Goal: Book appointment/travel/reservation

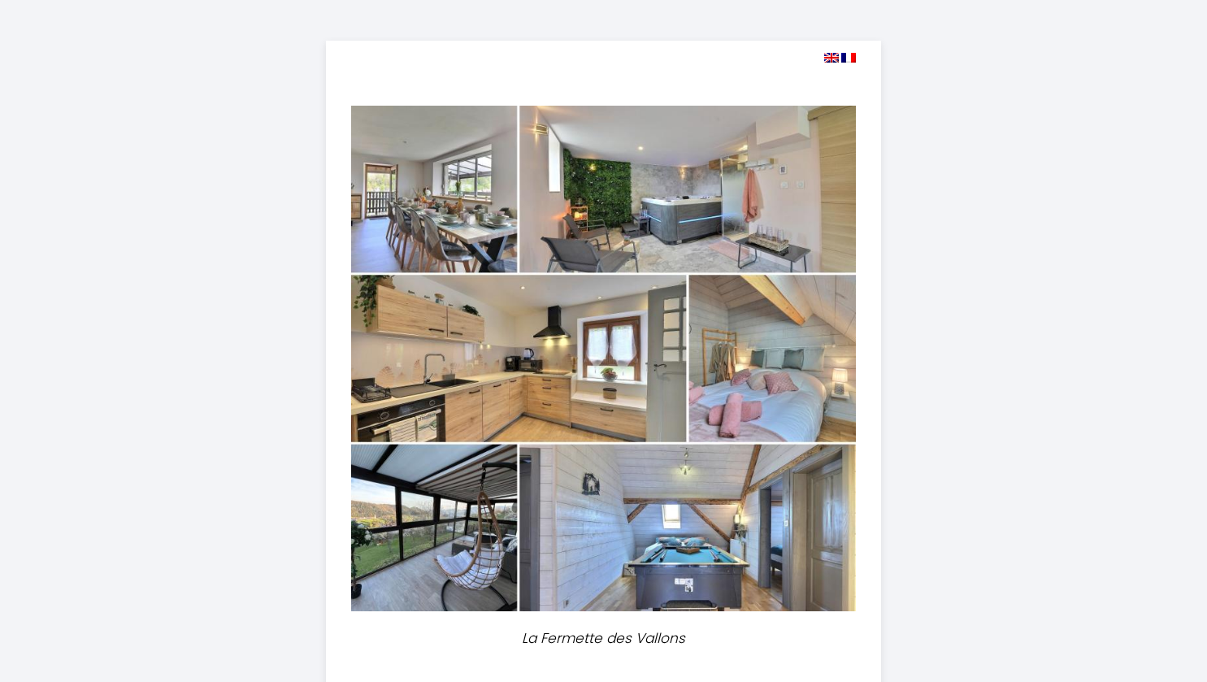
select select
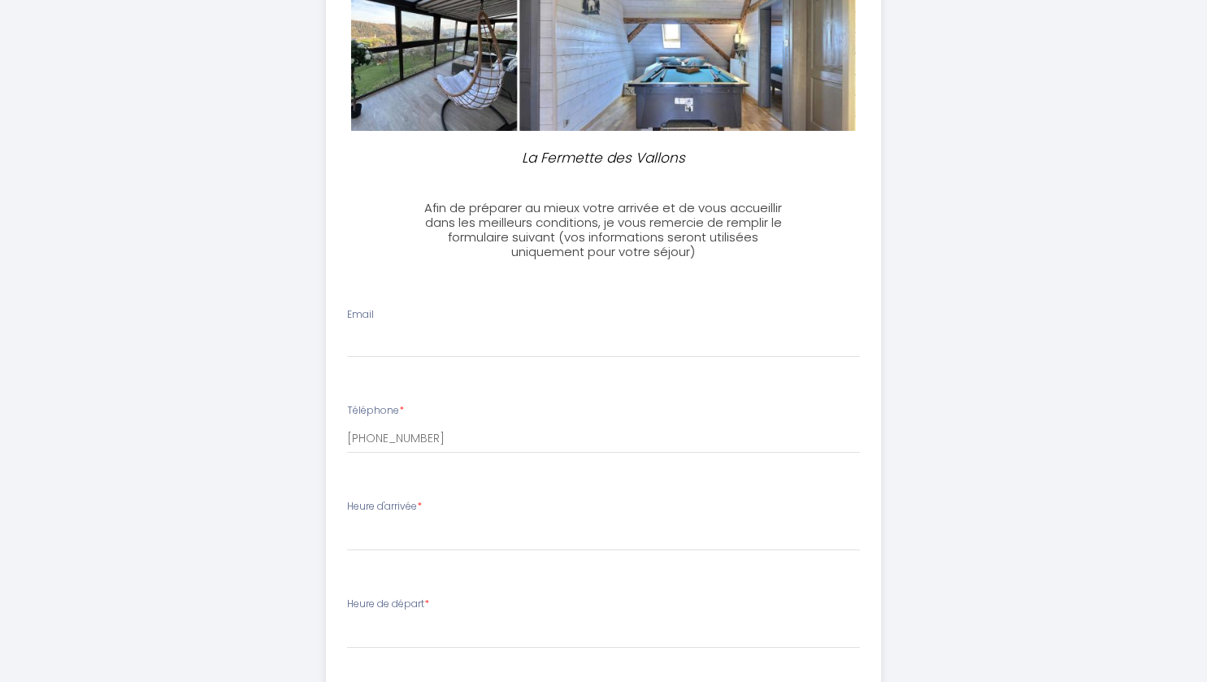
scroll to position [481, 0]
click at [512, 359] on li "Email" at bounding box center [604, 340] width 554 height 86
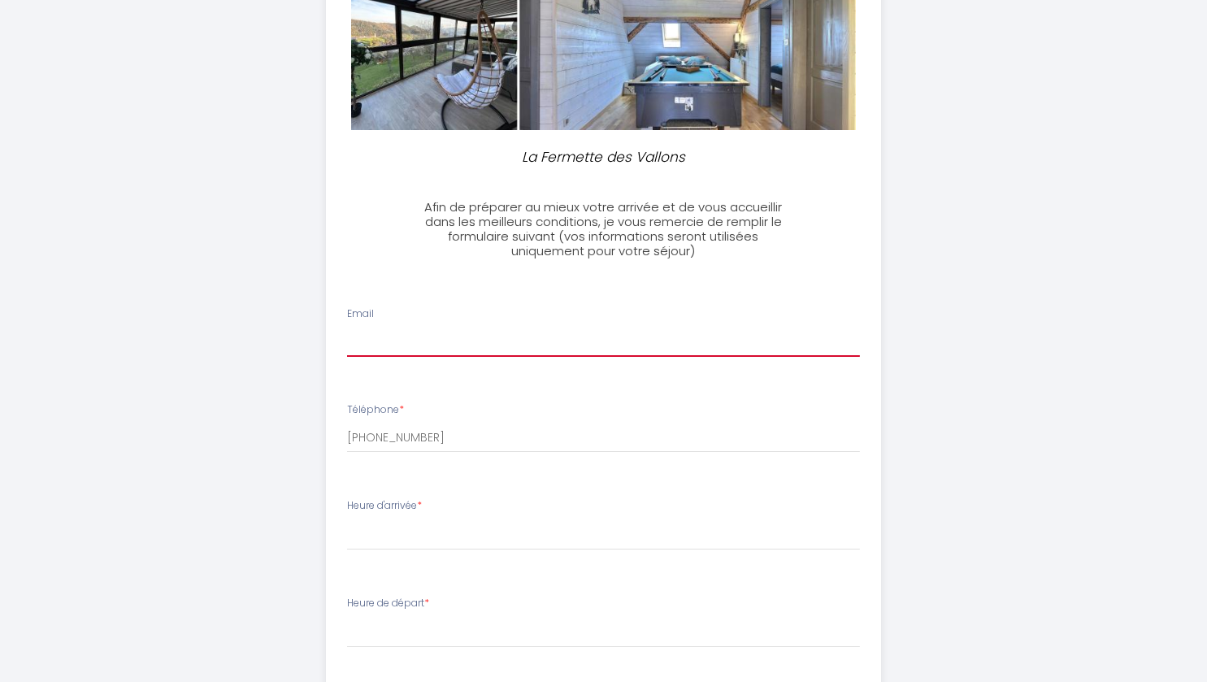
click at [515, 335] on input "Email" at bounding box center [603, 342] width 513 height 29
type input "[EMAIL_ADDRESS][DOMAIN_NAME]"
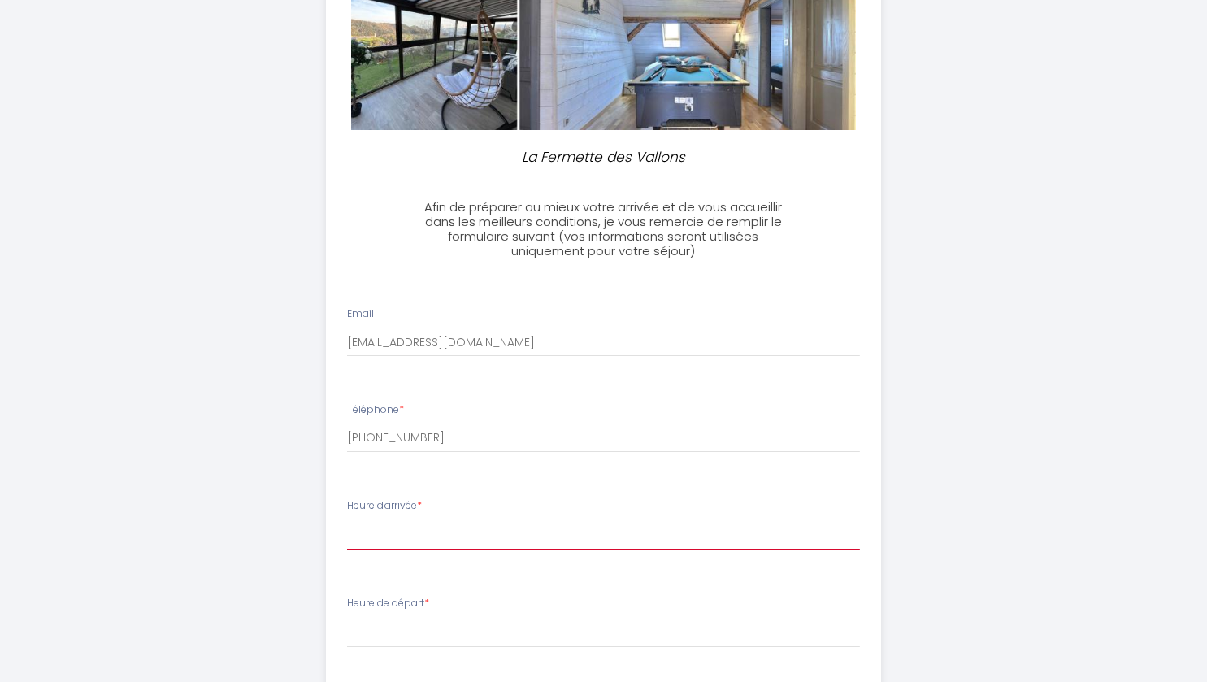
click at [430, 538] on select "16:00 16:30 17:00 17:30 18:00 18:30 19:00 19:30 20:00 20:30 21:00" at bounding box center [603, 535] width 513 height 31
click at [251, 547] on div "La Fermette des Vallons Afin de préparer au mieux votre arrivée et de vous accu…" at bounding box center [604, 325] width 833 height 1613
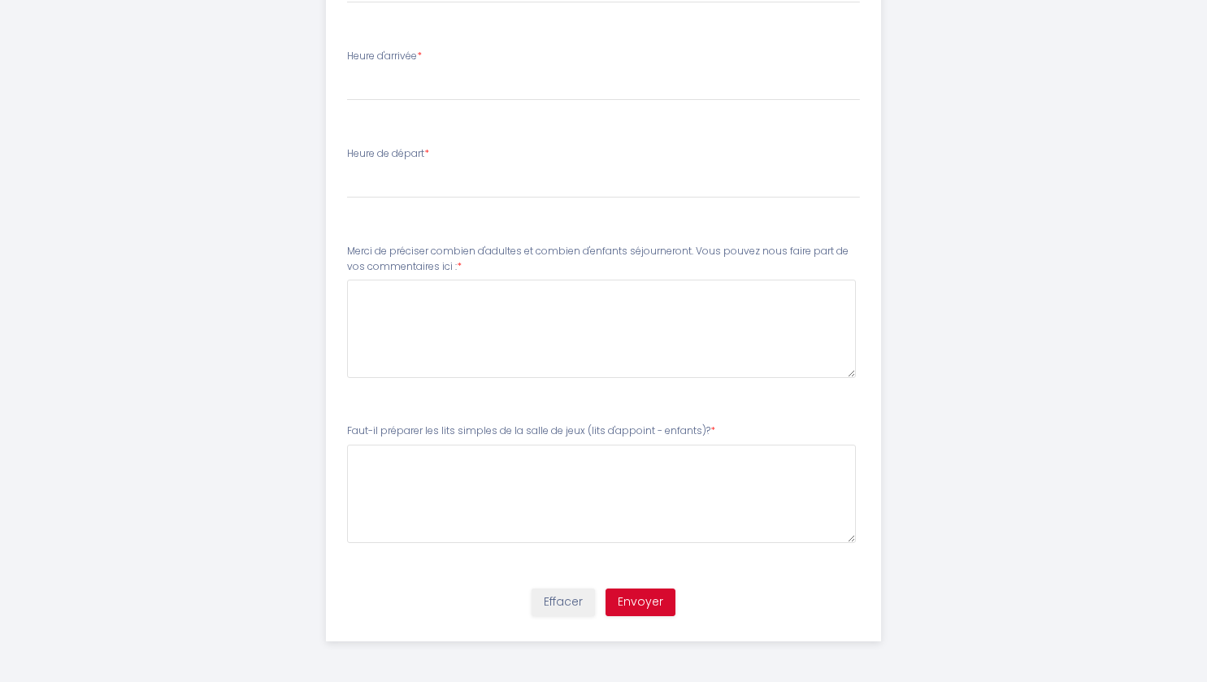
scroll to position [909, 0]
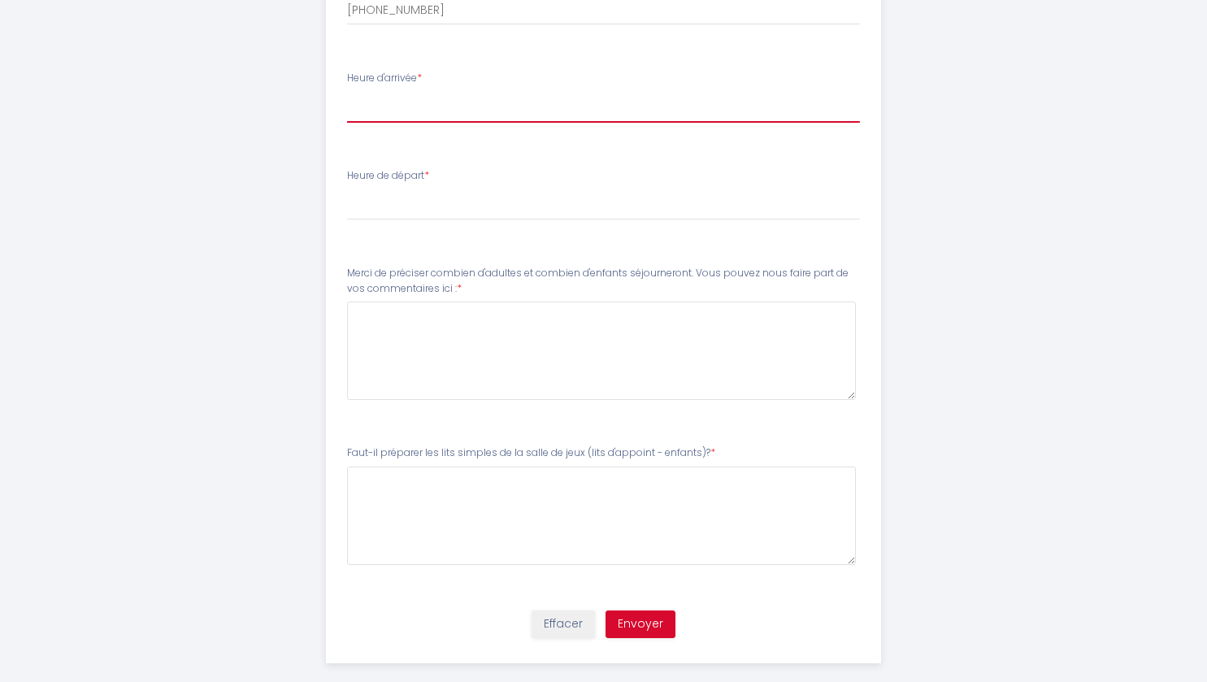
click at [493, 99] on select "16:00 16:30 17:00 17:30 18:00 18:30 19:00 19:30 20:00 20:30 21:00" at bounding box center [603, 107] width 513 height 31
click at [524, 76] on div "Heure d'arrivée * 16:00 16:30 17:00 17:30 18:00 18:30 19:00 19:30 20:00 20:30 2…" at bounding box center [603, 97] width 513 height 52
click at [494, 117] on select "16:00 16:30 17:00 17:30 18:00 18:30 19:00 19:30 20:00 20:30 21:00" at bounding box center [603, 107] width 513 height 31
select select "16:00"
click at [347, 92] on select "16:00 16:30 17:00 17:30 18:00 18:30 19:00 19:30 20:00 20:30 21:00" at bounding box center [603, 107] width 513 height 31
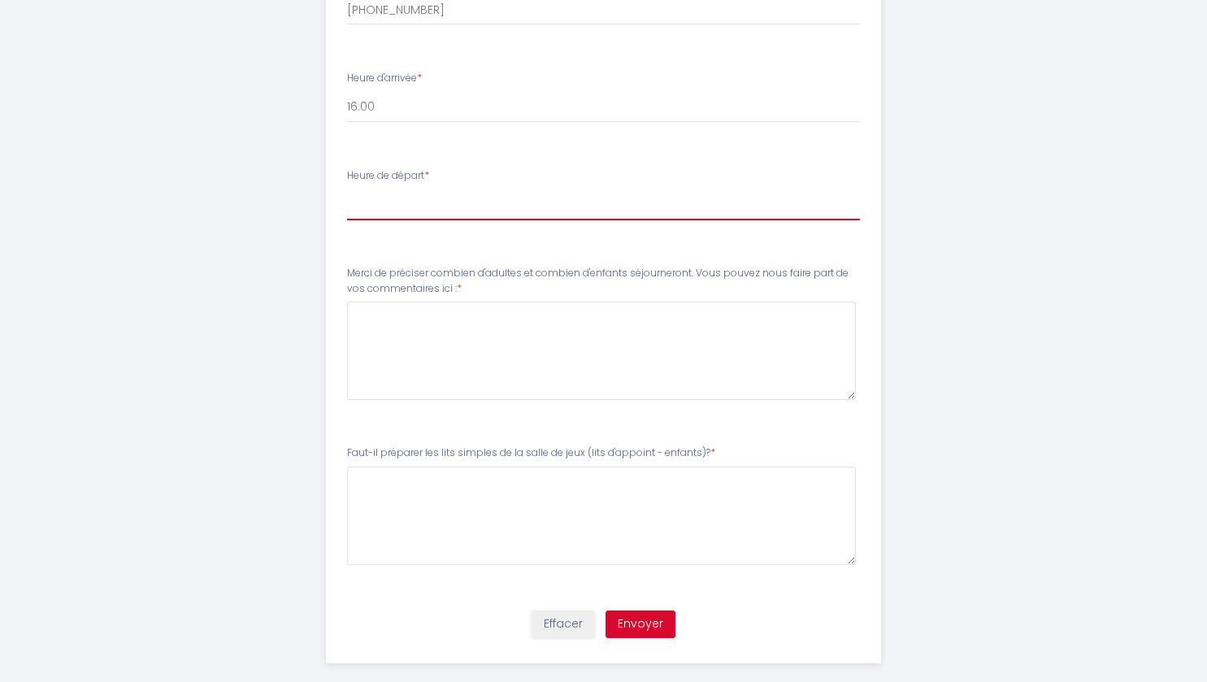
click at [385, 197] on select "00:00 00:30 01:00 01:30 02:00 02:30 03:00 03:30 04:00 04:30 05:00 05:30 06:00 0…" at bounding box center [603, 204] width 513 height 31
select select "12:00"
click at [347, 189] on select "00:00 00:30 01:00 01:30 02:00 02:30 03:00 03:30 04:00 04:30 05:00 05:30 06:00 0…" at bounding box center [603, 204] width 513 height 31
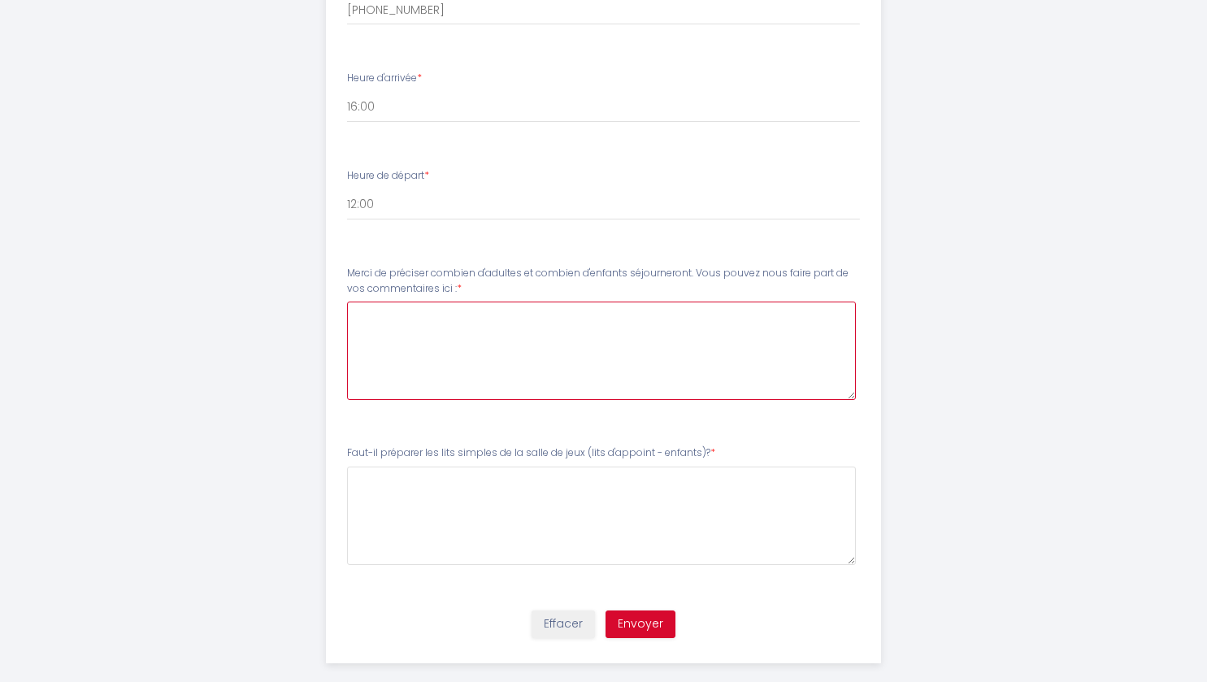
click at [423, 349] on \ at bounding box center [601, 351] width 509 height 98
type \ "b"
type \ "Bonjour, nous serons 7 personnes avec 1 enfant et potentiellement 1 chien le [D…"
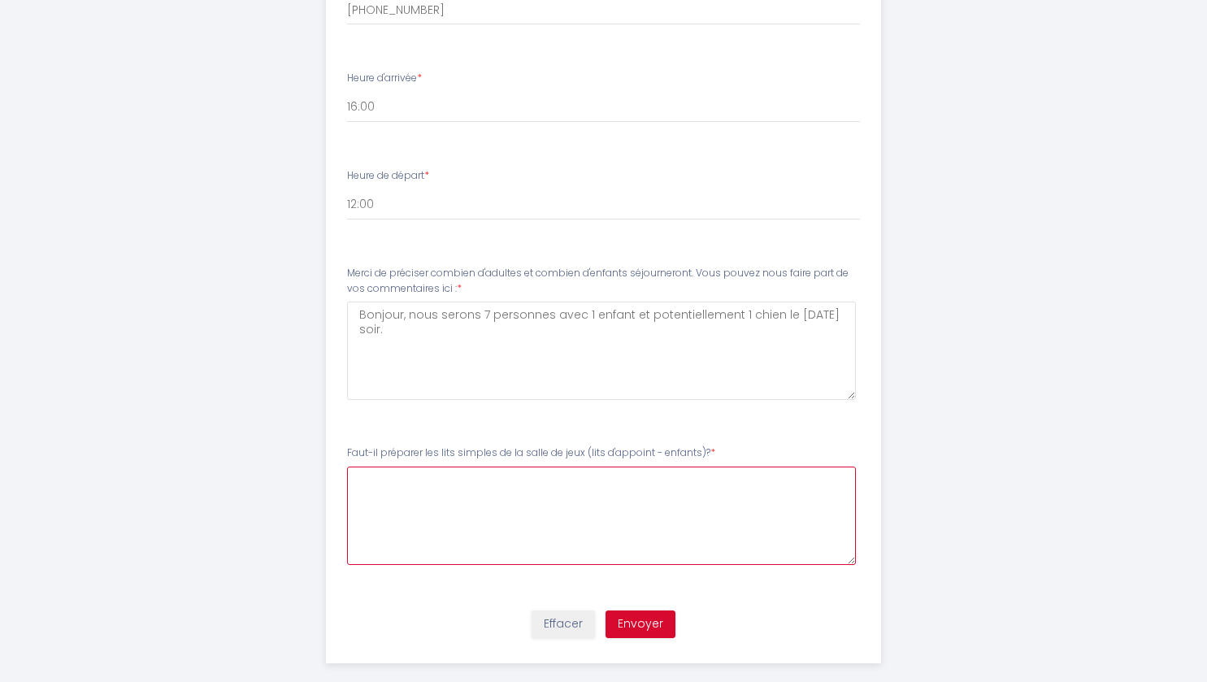
click at [446, 511] on enfants\)\?5 at bounding box center [601, 516] width 509 height 98
type enfants\)\?5 "N"
type enfants\)\?5 "o"
click at [383, 483] on enfants\)\?5 "Oui 1 point d'appoint" at bounding box center [601, 516] width 509 height 98
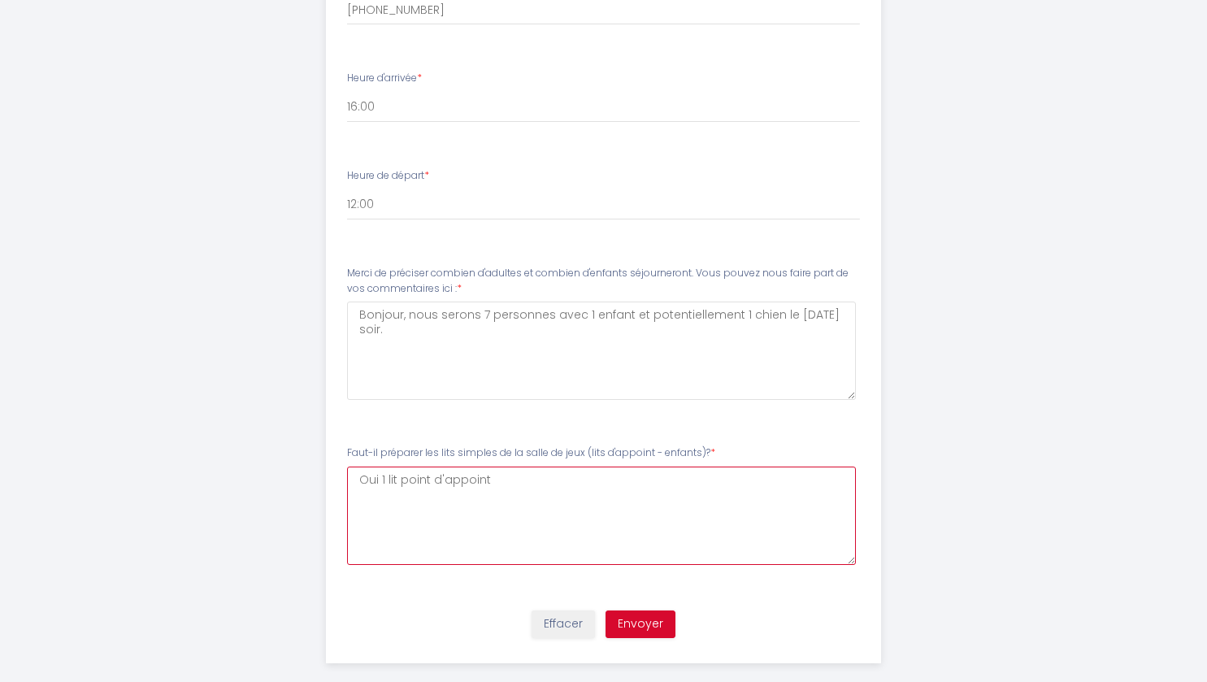
click at [515, 477] on enfants\)\?5 "Oui 1 lit point d'appoint" at bounding box center [601, 516] width 509 height 98
click at [399, 488] on enfants\)\?5 "Oui 1 lit point d'appoint svp" at bounding box center [601, 516] width 509 height 98
click at [465, 482] on enfants\)\?5 "Oui 1 lit d'apppoint d'appoint svp" at bounding box center [601, 516] width 509 height 98
click at [430, 515] on enfants\)\?5 "Oui 1 lit d'appoint svp" at bounding box center [601, 516] width 509 height 98
click at [520, 476] on enfants\)\?5 "Oui 1 lit d'appoint svp" at bounding box center [601, 516] width 509 height 98
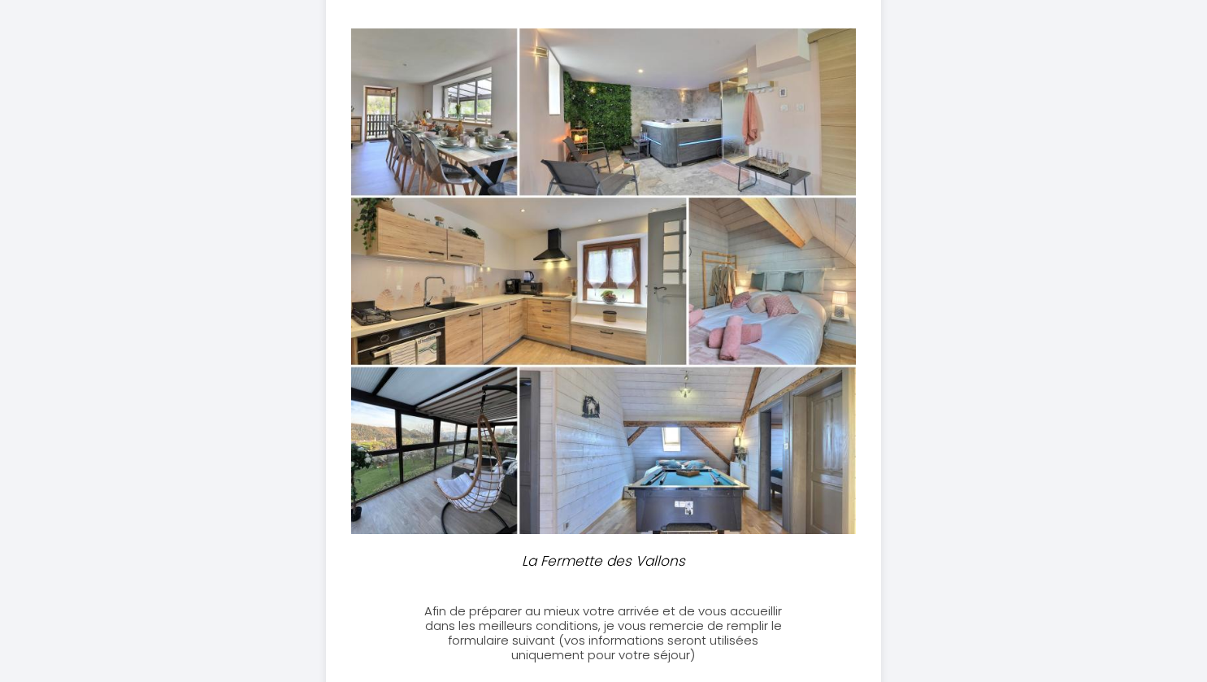
scroll to position [0, 0]
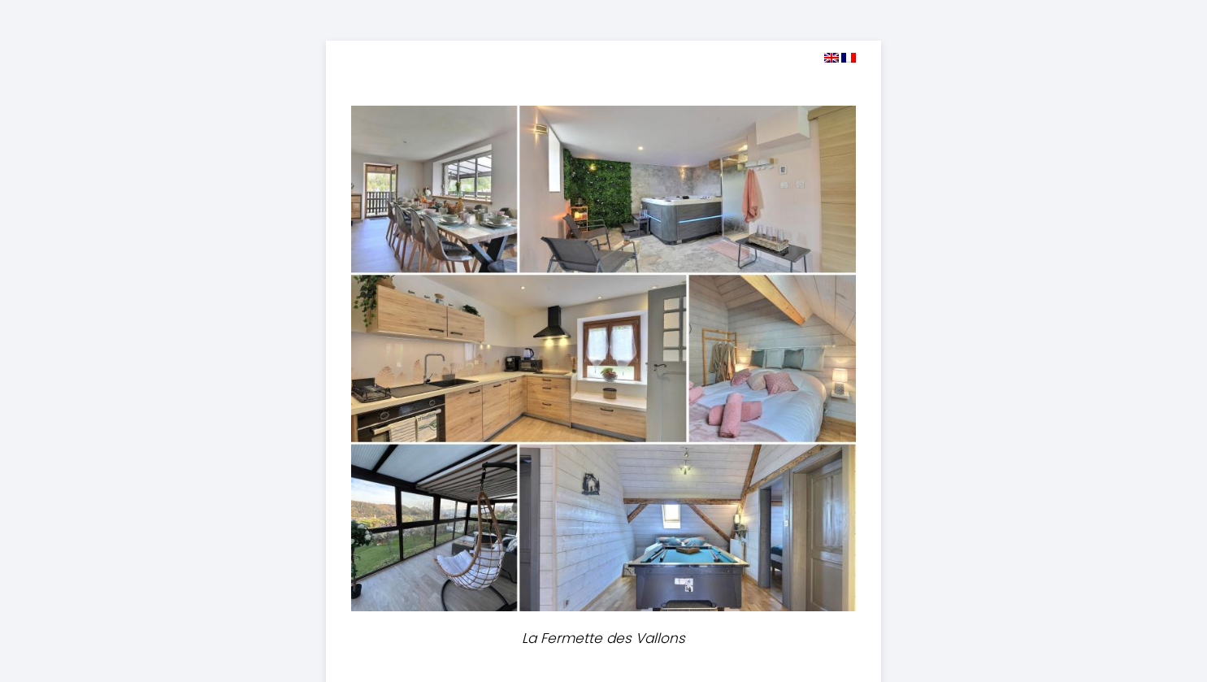
type enfants\)\?5 "Oui 1 lit d'appoint svp"
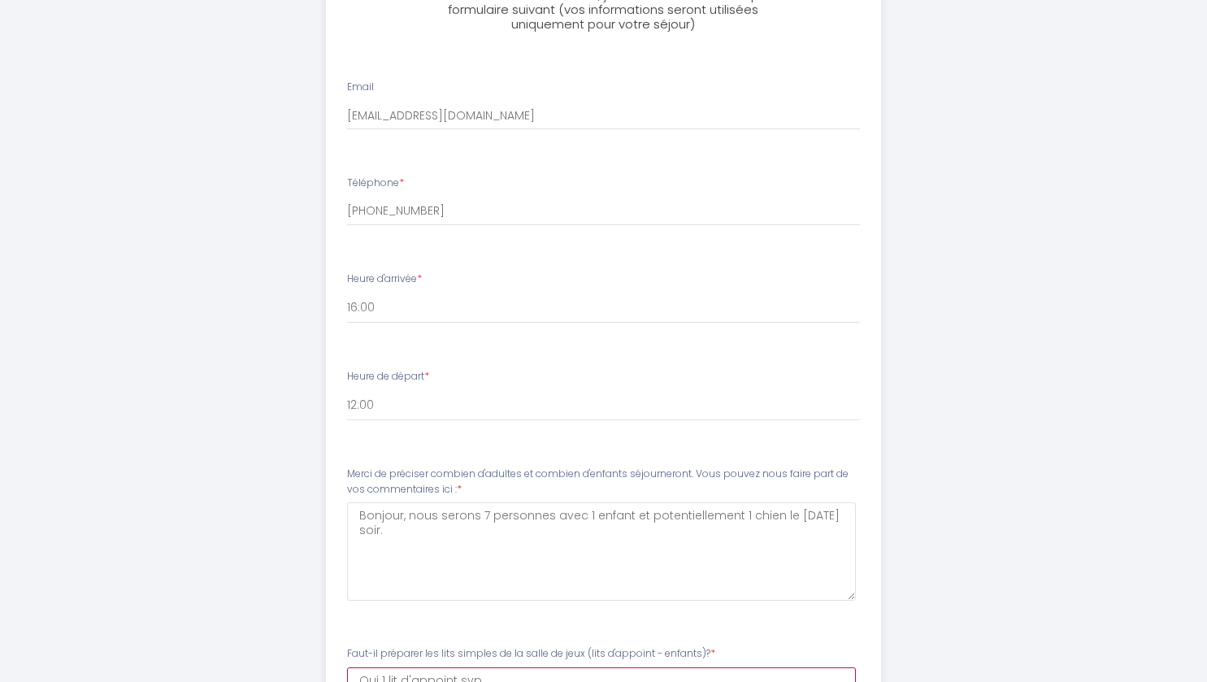
scroll to position [931, 0]
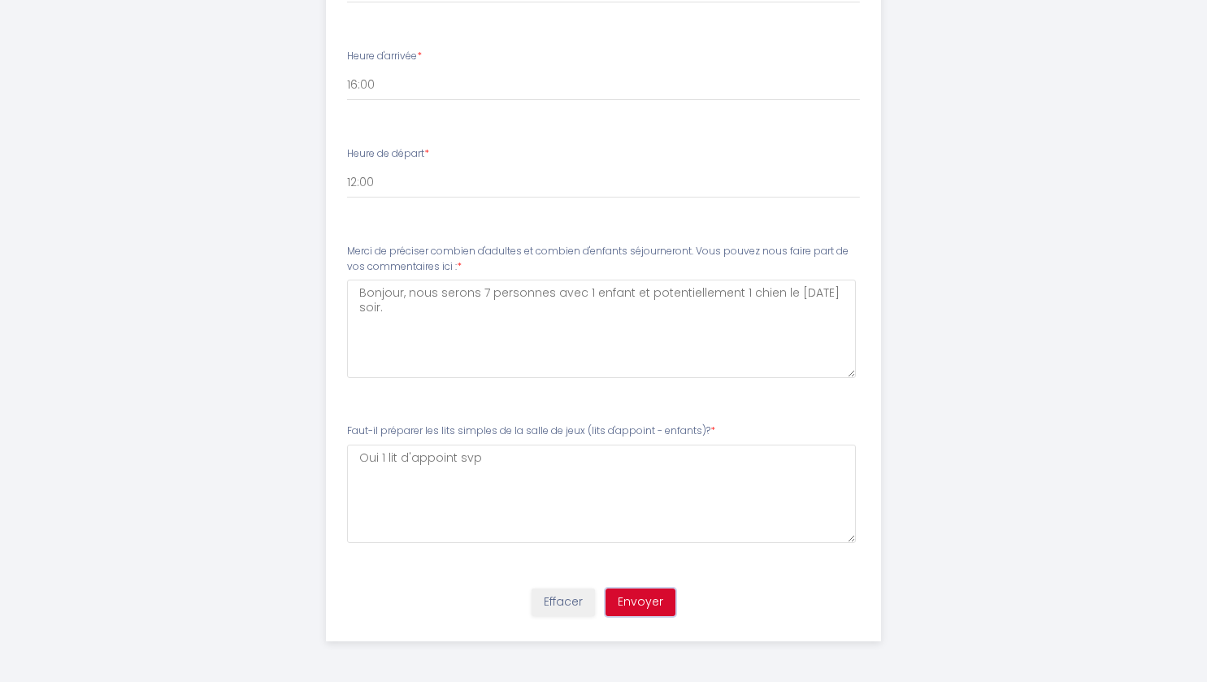
click at [646, 603] on button "Envoyer" at bounding box center [641, 603] width 70 height 28
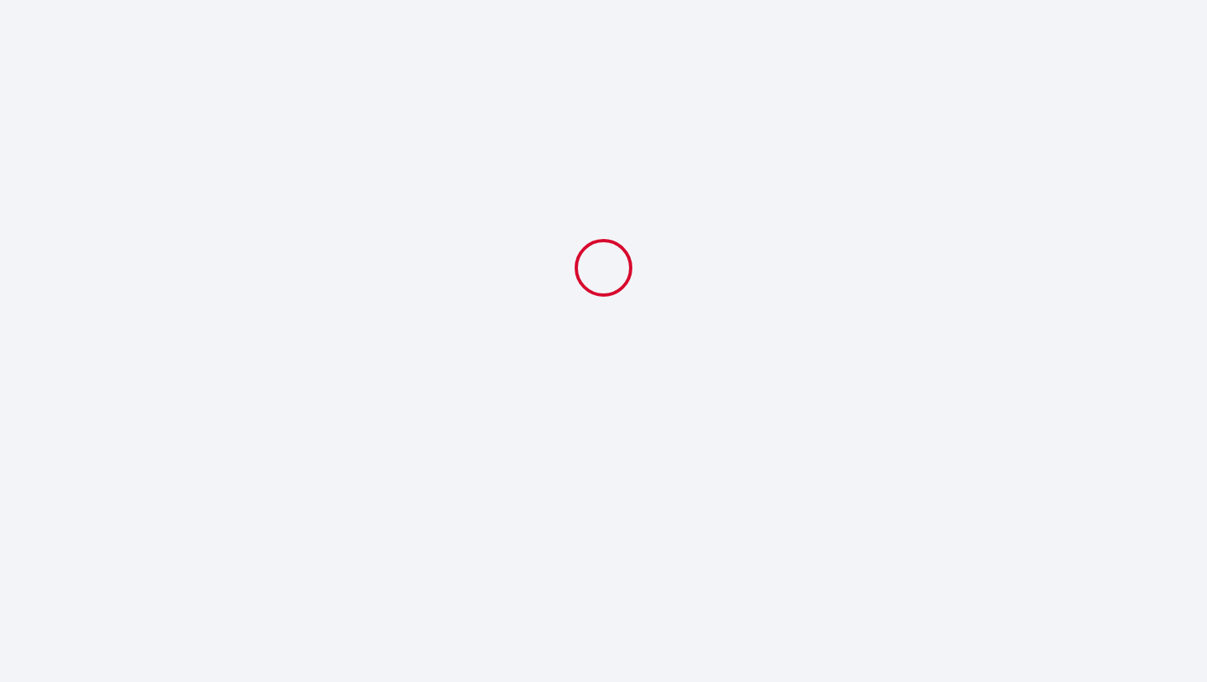
scroll to position [0, 0]
select select "12:00"
